Goal: Find specific page/section: Find specific page/section

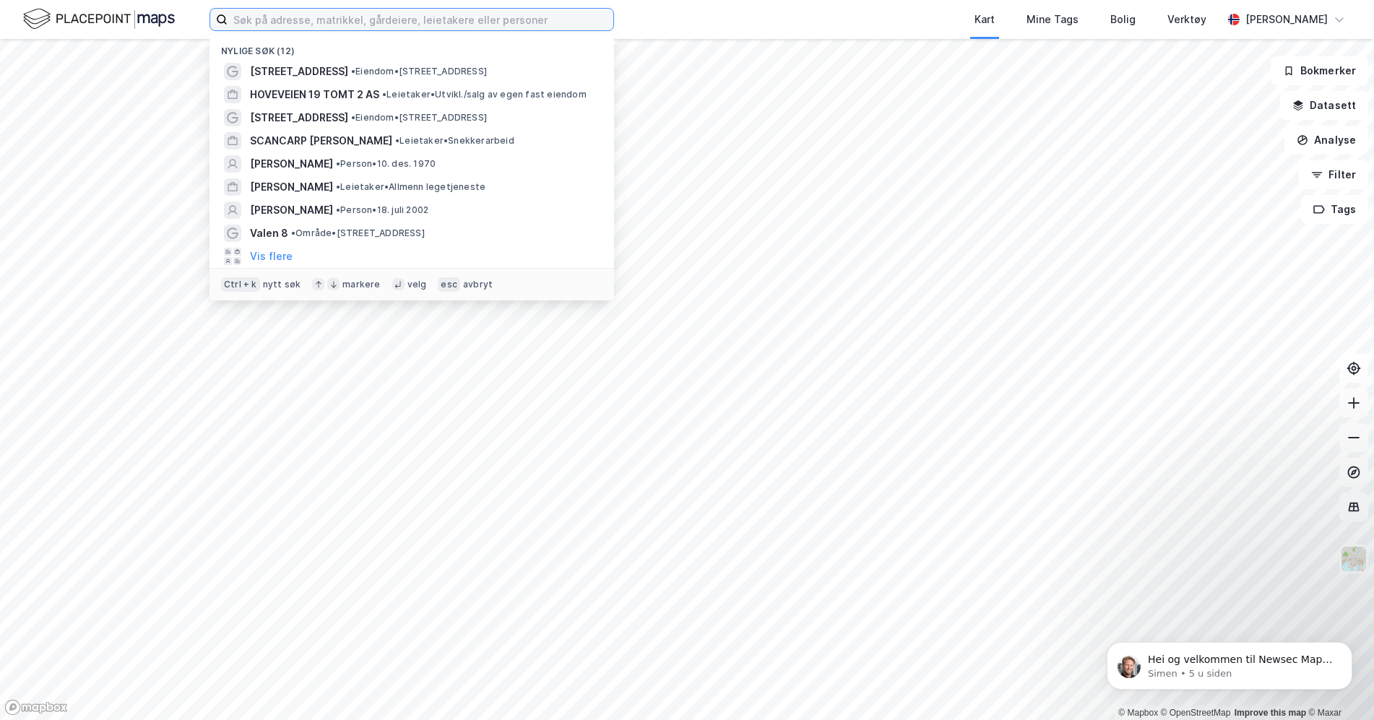
click at [470, 13] on input at bounding box center [420, 20] width 386 height 22
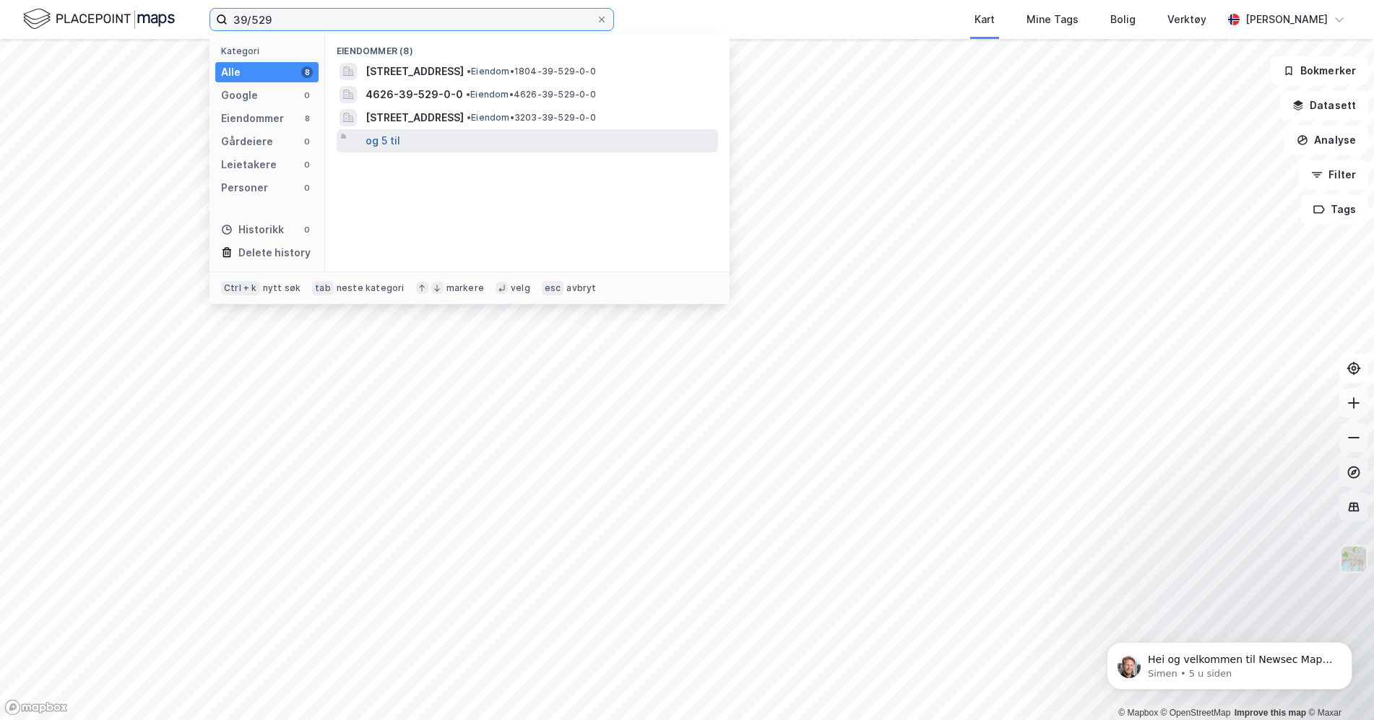
type input "39/529"
click at [387, 142] on button "og 5 til" at bounding box center [382, 140] width 35 height 17
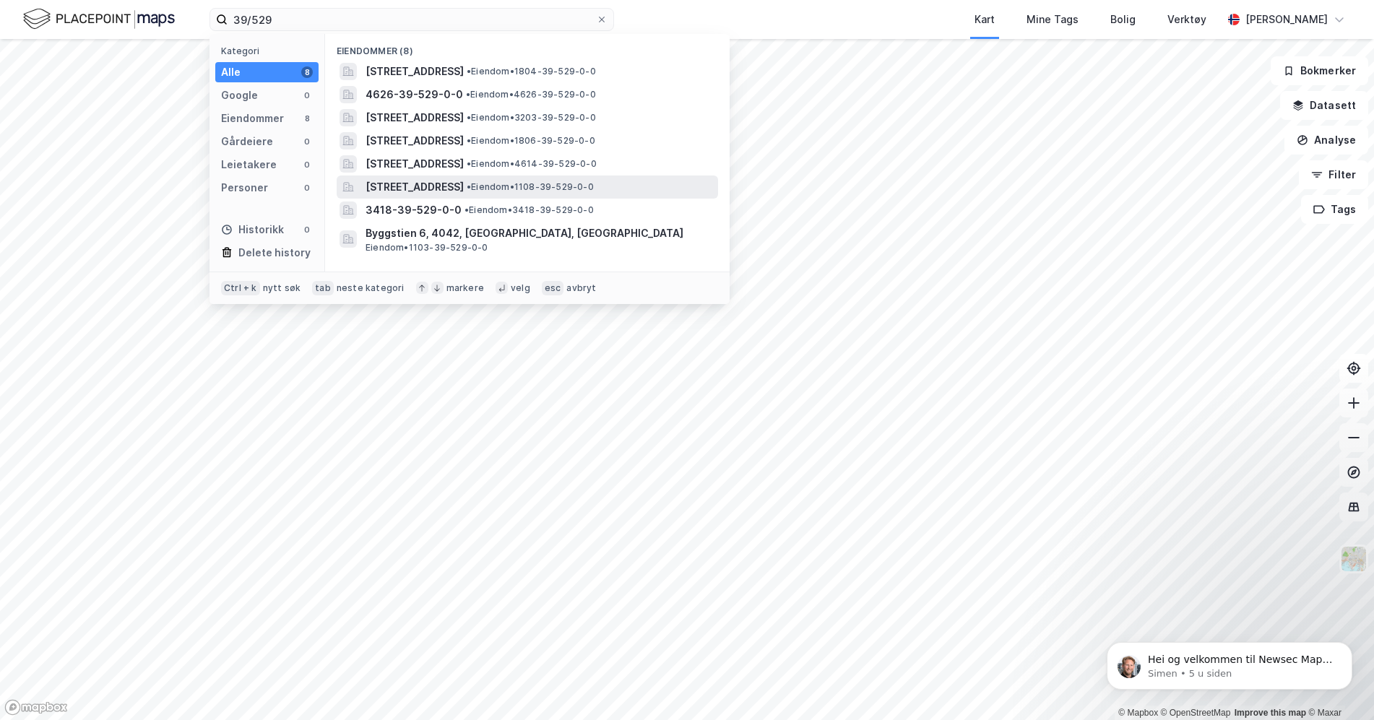
click at [464, 192] on span "Hoveveien 19, 4306, SANDNES, SANDNES" at bounding box center [414, 186] width 98 height 17
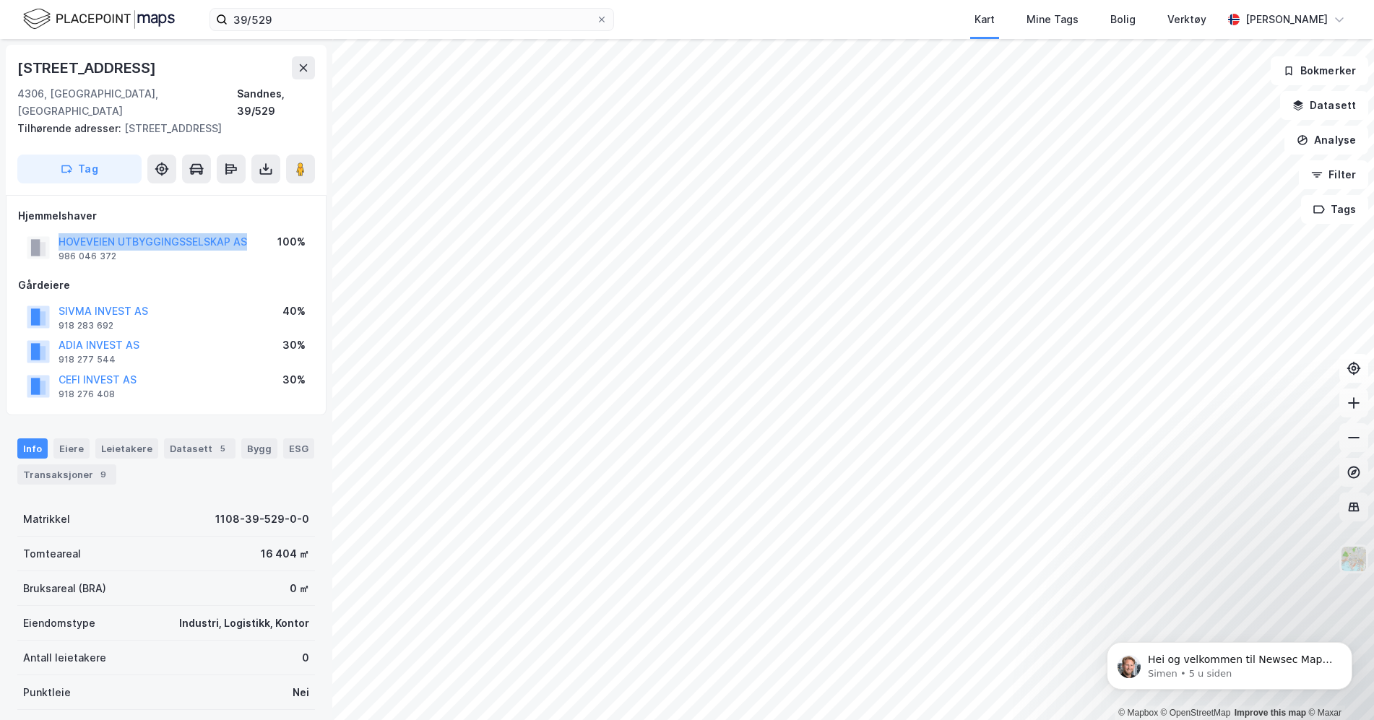
drag, startPoint x: 251, startPoint y: 228, endPoint x: 58, endPoint y: 217, distance: 193.1
click at [58, 230] on div "HOVEVEIEN UTBYGGINGSSELSKAP AS 986 046 372 100%" at bounding box center [166, 247] width 296 height 35
copy button "HOVEVEIEN UTBYGGINGSSELSKAP AS"
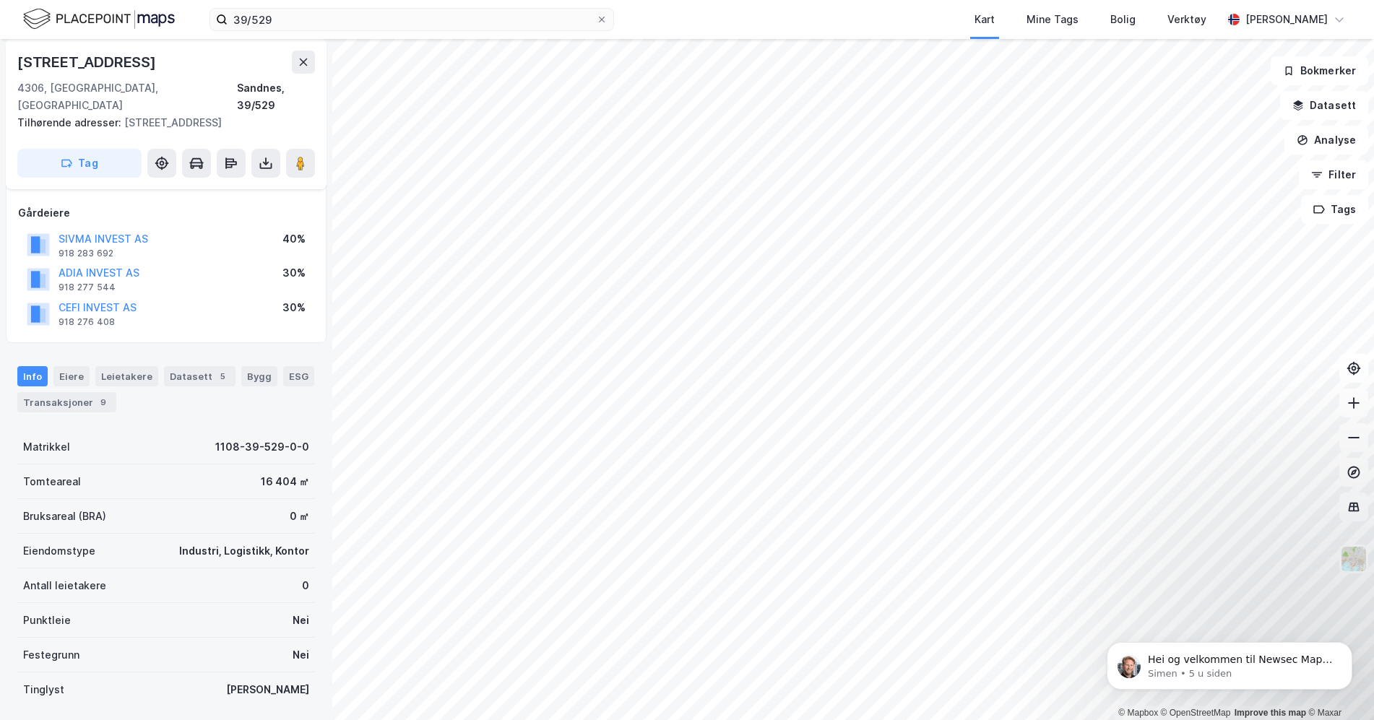
scroll to position [152, 0]
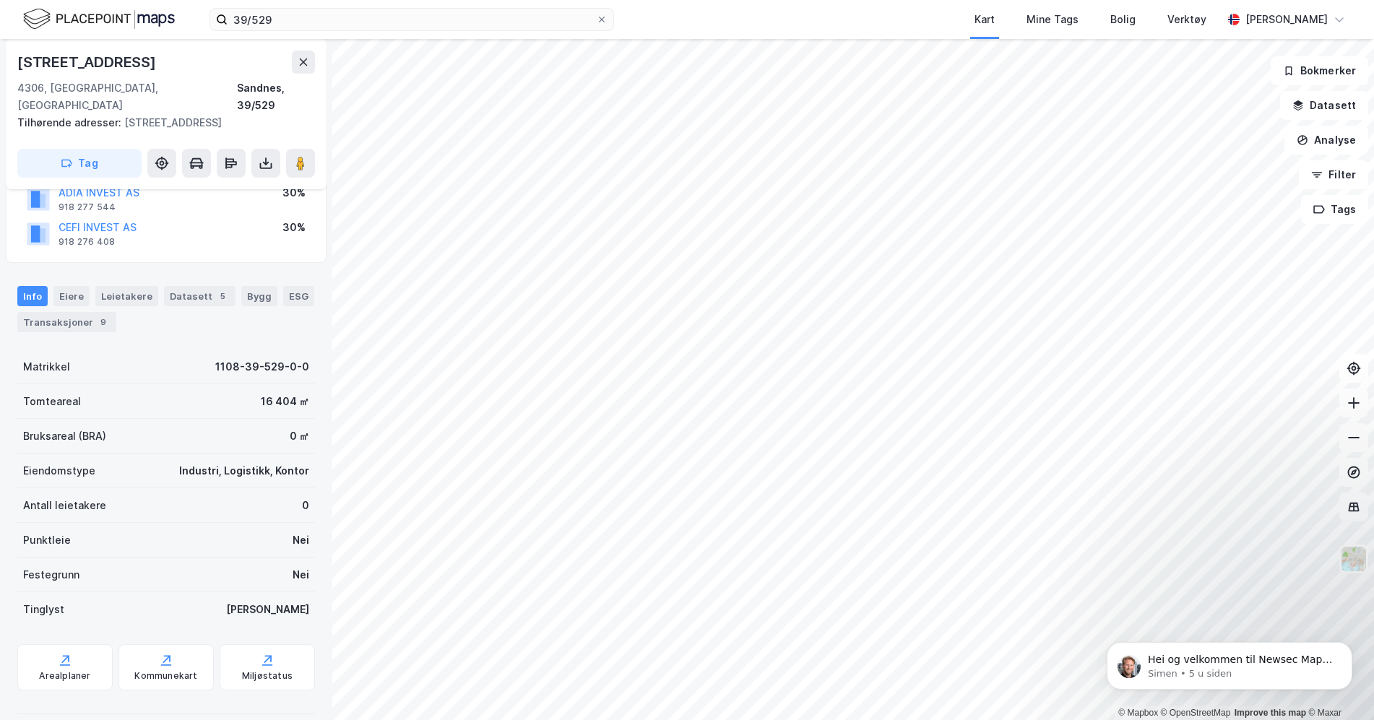
click at [107, 714] on div at bounding box center [166, 714] width 298 height 1
